Goal: Go to known website: Go to known website

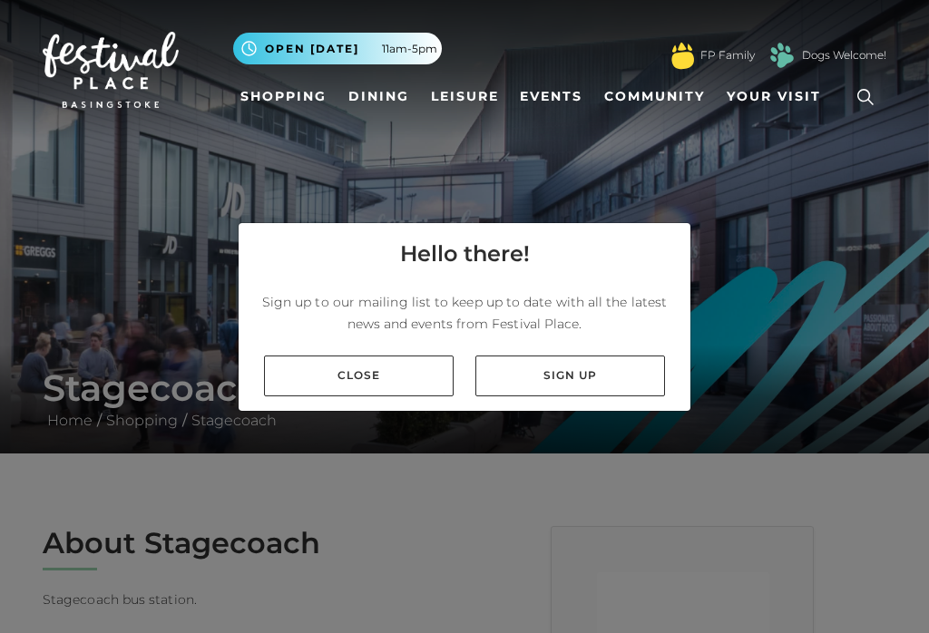
click at [369, 394] on link "Close" at bounding box center [359, 375] width 190 height 41
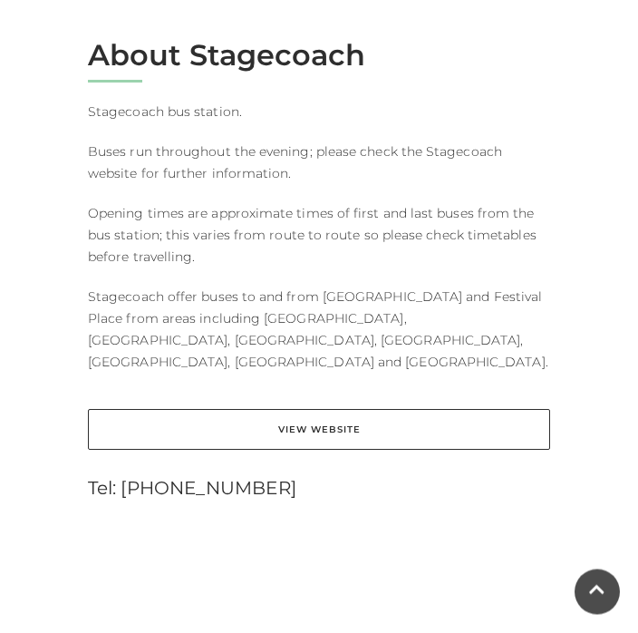
scroll to position [776, 0]
click at [511, 409] on link "View Website" at bounding box center [319, 429] width 462 height 41
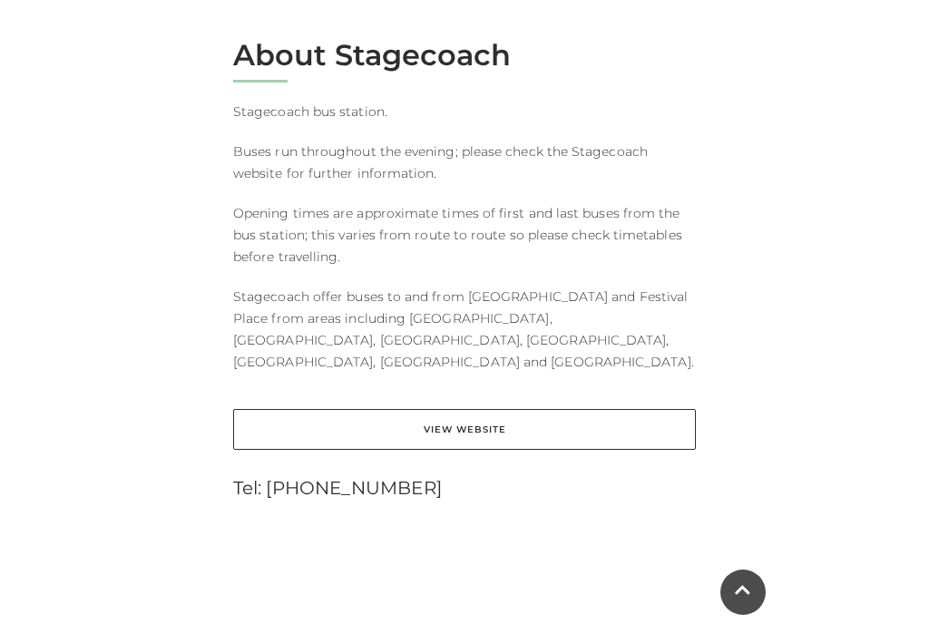
scroll to position [488, 0]
